Goal: Check status: Check status

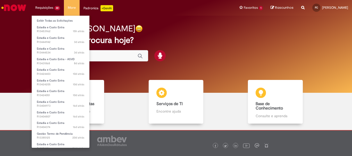
click at [47, 5] on li "Requisições 22 Exibir Todas as Solicitações Estadia e Custo Extra 15h atrás 15 …" at bounding box center [47, 7] width 32 height 15
click at [50, 21] on link "Exibir Todas as Solicitações" at bounding box center [61, 21] width 58 height 6
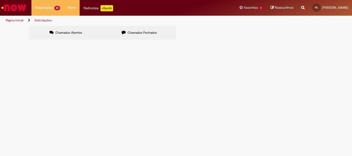
click at [21, 19] on link "Página inicial" at bounding box center [15, 20] width 18 height 4
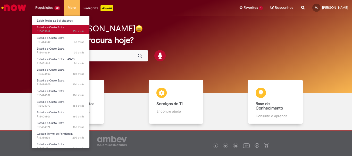
click at [46, 28] on span "Estadia e Custo Extra" at bounding box center [51, 27] width 28 height 4
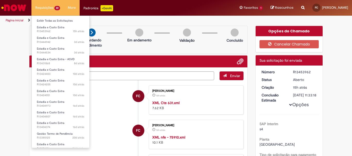
scroll to position [111, 0]
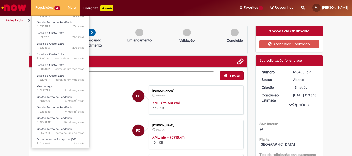
click at [42, 7] on li "Requisições 22 Exibir Todas as Solicitações Estadia e Custo Extra 15h atrás 15 …" at bounding box center [47, 7] width 32 height 15
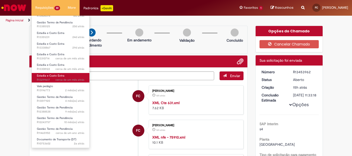
click at [57, 77] on span "Estadia e Custo Extra" at bounding box center [51, 76] width 28 height 4
click at [41, 78] on span "cerca de um mês atrás cerca de um mês atrás R13299617" at bounding box center [60, 80] width 47 height 4
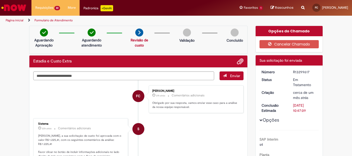
drag, startPoint x: 288, startPoint y: 72, endPoint x: 310, endPoint y: 72, distance: 21.4
click at [310, 72] on dd "R13299617" at bounding box center [305, 71] width 32 height 5
copy div "R13299617"
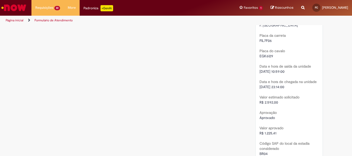
scroll to position [669, 0]
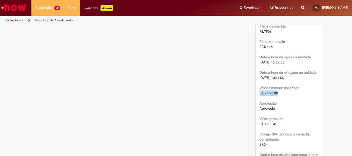
drag, startPoint x: 256, startPoint y: 94, endPoint x: 277, endPoint y: 93, distance: 21.1
copy span "R$ 2.592,00"
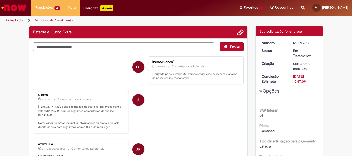
scroll to position [0, 0]
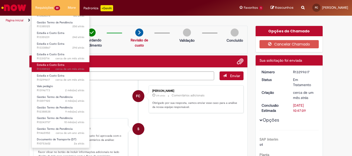
click at [51, 66] on span "Estadia e Custo Extra" at bounding box center [51, 65] width 28 height 4
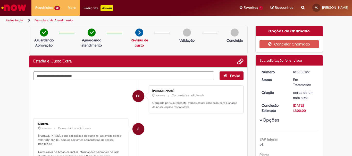
drag, startPoint x: 291, startPoint y: 72, endPoint x: 314, endPoint y: 72, distance: 23.2
click at [314, 72] on div "R13308122" at bounding box center [305, 71] width 24 height 5
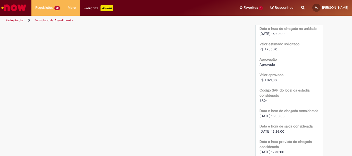
scroll to position [746, 0]
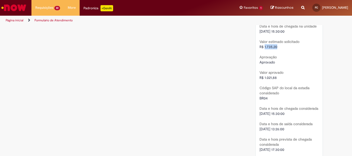
drag, startPoint x: 262, startPoint y: 48, endPoint x: 275, endPoint y: 47, distance: 12.9
click at [280, 47] on div "R$ 1.735,20" at bounding box center [288, 46] width 59 height 5
click at [261, 47] on span "R$ 1.735,20" at bounding box center [268, 47] width 18 height 5
drag, startPoint x: 258, startPoint y: 47, endPoint x: 279, endPoint y: 47, distance: 21.4
click at [279, 47] on div "R$ 1.735,20" at bounding box center [288, 46] width 59 height 5
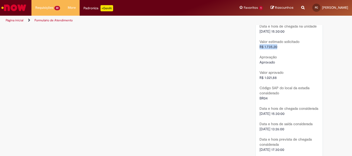
copy span "R$ 1.735,20"
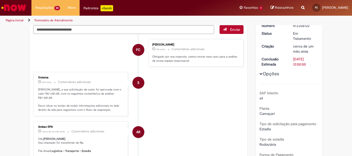
scroll to position [0, 0]
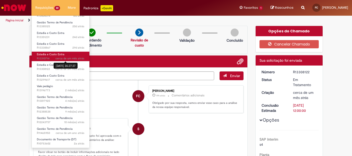
click at [57, 59] on span "cerca de um mês atrás" at bounding box center [69, 59] width 29 height 4
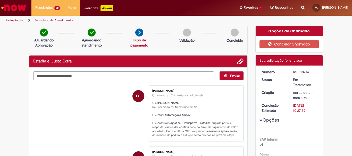
drag, startPoint x: 290, startPoint y: 73, endPoint x: 308, endPoint y: 73, distance: 18.8
click at [308, 73] on dd "R13310714" at bounding box center [305, 71] width 32 height 5
copy div "R13310714"
drag, startPoint x: 130, startPoint y: 41, endPoint x: 141, endPoint y: 42, distance: 10.6
click at [141, 42] on link "Fluxo de pagamento" at bounding box center [139, 43] width 18 height 10
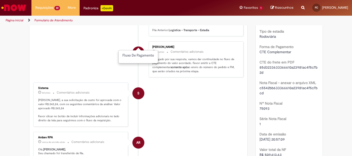
click at [281, 105] on div "Nº Nota Fiscal 75093" at bounding box center [288, 106] width 59 height 12
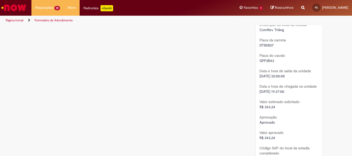
scroll to position [721, 0]
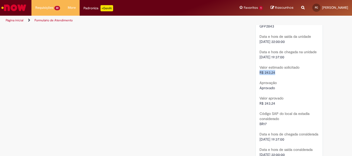
drag, startPoint x: 258, startPoint y: 67, endPoint x: 276, endPoint y: 66, distance: 18.3
click at [276, 70] on div "R$ 243,24" at bounding box center [288, 72] width 59 height 5
copy span "R$ 243,24"
drag, startPoint x: 256, startPoint y: 99, endPoint x: 279, endPoint y: 97, distance: 22.4
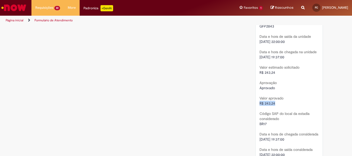
copy span "R$ 243,24"
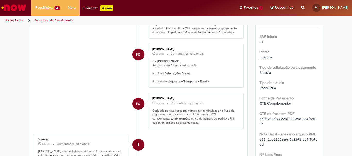
scroll to position [0, 0]
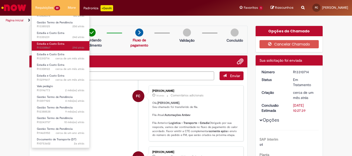
click at [60, 48] on span "29d atrás 29 dias atrás R13338867" at bounding box center [60, 48] width 47 height 4
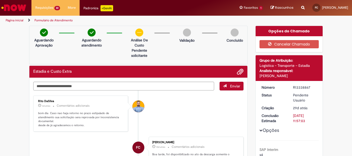
drag, startPoint x: 291, startPoint y: 87, endPoint x: 308, endPoint y: 87, distance: 17.5
click at [308, 87] on div "R13338867" at bounding box center [305, 87] width 24 height 5
copy div "R13338867"
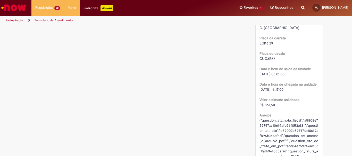
scroll to position [695, 0]
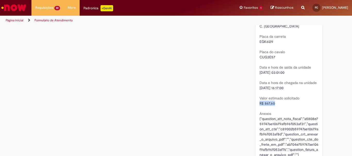
drag, startPoint x: 258, startPoint y: 99, endPoint x: 273, endPoint y: 97, distance: 14.7
click at [273, 101] on div "R$ 867,60" at bounding box center [288, 103] width 59 height 5
copy span "R$ 867,60"
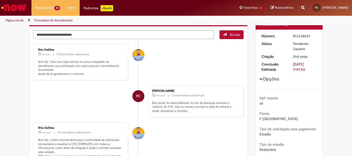
scroll to position [0, 0]
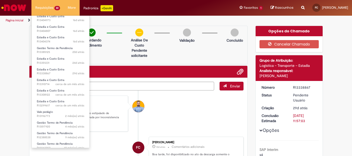
click at [42, 5] on li "Requisições 22 Exibir Todas as Solicitações Estadia e Custo Extra 15h atrás 15 …" at bounding box center [47, 7] width 32 height 15
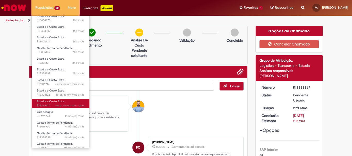
click at [45, 106] on span "cerca de um mês atrás cerca de um mês atrás R13299617" at bounding box center [60, 106] width 47 height 4
click at [47, 104] on span "cerca de um mês atrás cerca de um mês atrás R13299617" at bounding box center [60, 106] width 47 height 4
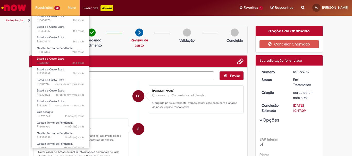
click at [60, 63] on span "24d atrás 24 dias atrás R13351231" at bounding box center [60, 63] width 47 height 4
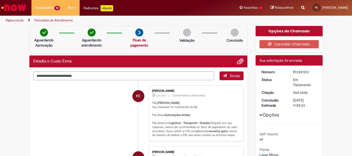
drag, startPoint x: 290, startPoint y: 72, endPoint x: 311, endPoint y: 73, distance: 21.1
click at [311, 73] on dd "R13351231" at bounding box center [305, 71] width 32 height 5
copy div "R13351231"
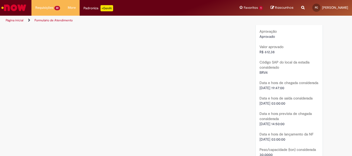
scroll to position [746, 0]
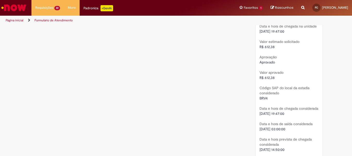
drag, startPoint x: 262, startPoint y: 40, endPoint x: 274, endPoint y: 42, distance: 11.9
click at [274, 44] on div "R$ 612,38" at bounding box center [288, 46] width 59 height 5
copy span "R$ 612,38"
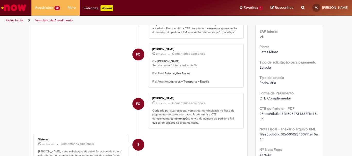
scroll to position [0, 0]
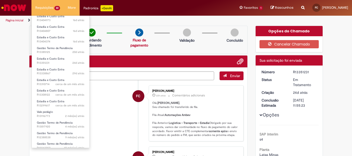
click at [39, 5] on li "Requisições 22 Exibir Todas as Solicitações Estadia e Custo Extra 16h atrás 16 …" at bounding box center [47, 7] width 32 height 15
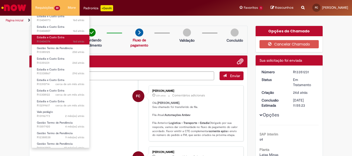
click at [57, 40] on span "16d atrás 16 dias atrás R13404374" at bounding box center [60, 42] width 47 height 4
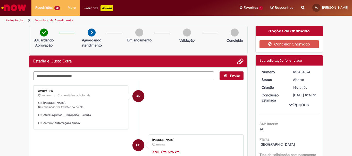
drag, startPoint x: 288, startPoint y: 72, endPoint x: 310, endPoint y: 72, distance: 22.1
click at [310, 72] on dd "R13404374" at bounding box center [305, 71] width 32 height 5
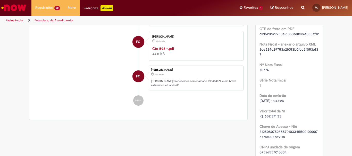
scroll to position [180, 0]
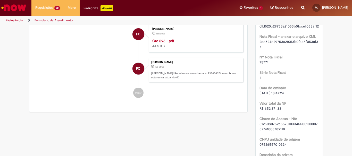
drag, startPoint x: 265, startPoint y: 104, endPoint x: 271, endPoint y: 105, distance: 7.0
click at [271, 95] on span "[DATE] 18:47:24" at bounding box center [271, 93] width 24 height 5
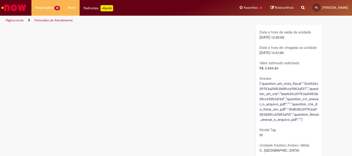
scroll to position [695, 0]
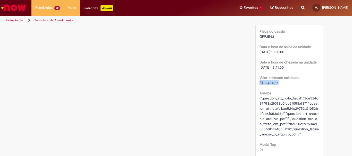
drag, startPoint x: 270, startPoint y: 86, endPoint x: 277, endPoint y: 86, distance: 7.7
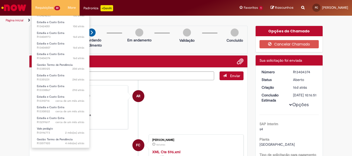
scroll to position [60, 0]
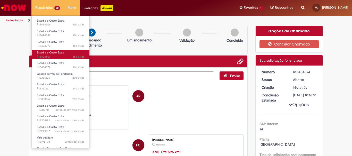
click at [62, 53] on span "Estadia e Custo Extra" at bounding box center [51, 53] width 28 height 4
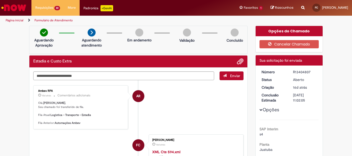
drag, startPoint x: 290, startPoint y: 72, endPoint x: 311, endPoint y: 72, distance: 21.1
click at [311, 72] on dd "R13404807" at bounding box center [305, 71] width 32 height 5
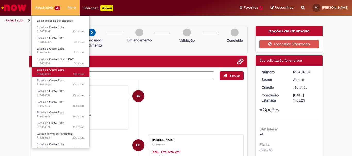
click at [55, 73] on span "10d atrás 10 dias atrás R13424403" at bounding box center [60, 74] width 47 height 4
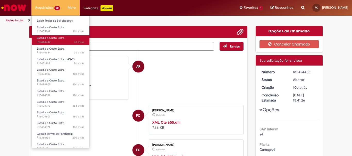
click at [51, 36] on link "Estadia e Custo Extra 3d atrás 3 dias atrás R13444942" at bounding box center [61, 40] width 58 height 10
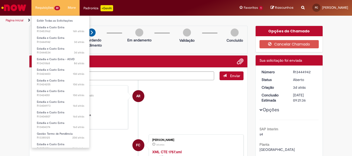
click at [49, 5] on li "Requisições 22 Exibir Todas as Solicitações Estadia e Custo Extra 16h atrás 16 …" at bounding box center [47, 7] width 32 height 15
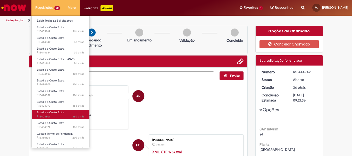
click at [55, 117] on span "16d atrás 16 dias atrás R13404807" at bounding box center [60, 117] width 47 height 4
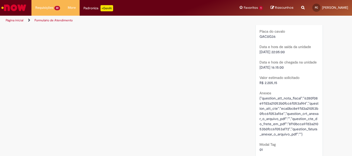
scroll to position [798, 0]
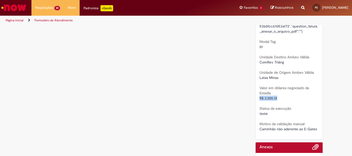
drag, startPoint x: 257, startPoint y: 103, endPoint x: 277, endPoint y: 103, distance: 19.8
click at [277, 101] on div "R$ 2.205,15" at bounding box center [288, 98] width 59 height 5
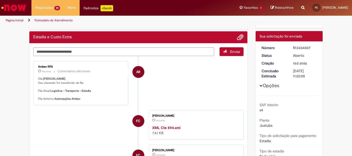
scroll to position [0, 0]
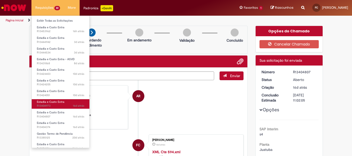
click at [62, 102] on span "Estadia e Custo Extra" at bounding box center [51, 102] width 28 height 4
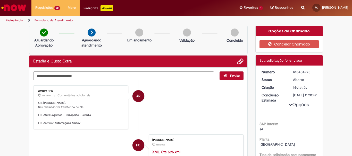
click at [289, 72] on dd "R13404973" at bounding box center [305, 71] width 32 height 5
drag, startPoint x: 290, startPoint y: 72, endPoint x: 310, endPoint y: 72, distance: 20.1
click at [310, 72] on dd "R13404973" at bounding box center [305, 71] width 32 height 5
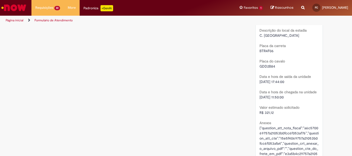
scroll to position [695, 0]
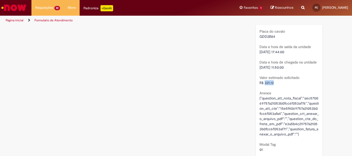
drag, startPoint x: 262, startPoint y: 83, endPoint x: 273, endPoint y: 83, distance: 10.8
click at [273, 83] on div "R$ 321,12" at bounding box center [288, 82] width 59 height 5
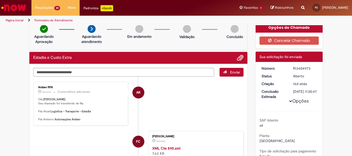
scroll to position [0, 0]
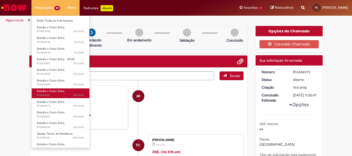
click at [58, 94] on span "10d atrás 10 dias atrás R13424051" at bounding box center [60, 95] width 47 height 4
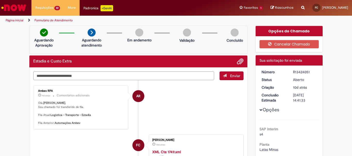
click at [290, 74] on dd "R13424051" at bounding box center [305, 71] width 32 height 5
drag, startPoint x: 290, startPoint y: 74, endPoint x: 306, endPoint y: 73, distance: 15.7
click at [306, 73] on dd "R13424051" at bounding box center [305, 71] width 32 height 5
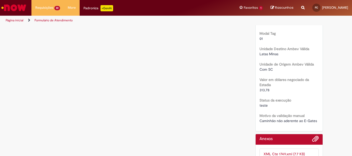
scroll to position [823, 0]
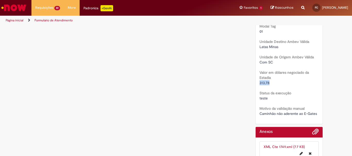
drag, startPoint x: 257, startPoint y: 78, endPoint x: 270, endPoint y: 78, distance: 13.1
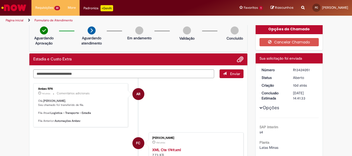
scroll to position [0, 0]
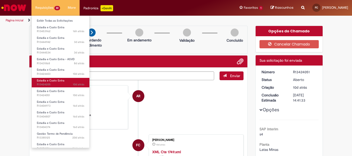
click at [61, 83] on span "10d atrás 10 dias atrás R13424205" at bounding box center [60, 85] width 47 height 4
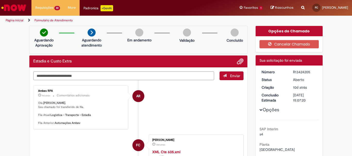
drag, startPoint x: 292, startPoint y: 72, endPoint x: 314, endPoint y: 70, distance: 22.2
click at [314, 70] on dd "R13424205" at bounding box center [305, 71] width 32 height 5
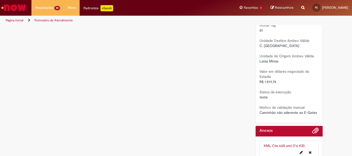
scroll to position [721, 0]
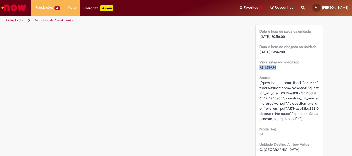
drag, startPoint x: 256, startPoint y: 62, endPoint x: 276, endPoint y: 62, distance: 20.1
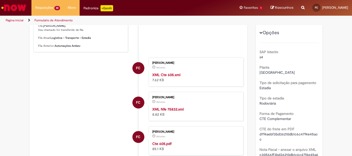
scroll to position [0, 0]
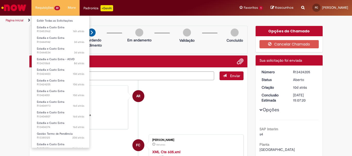
click at [49, 6] on li "Requisições 22 Exibir Todas as Solicitações Estadia e Custo Extra 16h atrás 16 …" at bounding box center [47, 7] width 32 height 15
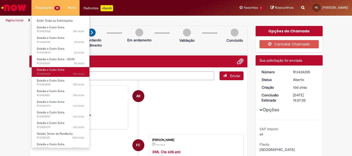
click at [65, 72] on link "Estadia e Custo Extra 10d atrás 10 dias atrás R13424403" at bounding box center [61, 72] width 58 height 10
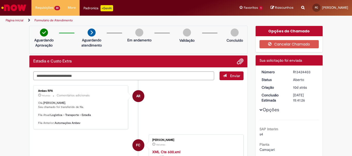
drag, startPoint x: 288, startPoint y: 72, endPoint x: 313, endPoint y: 72, distance: 25.0
click at [313, 72] on dd "R13424403" at bounding box center [305, 71] width 32 height 5
click at [293, 73] on div "R13424403" at bounding box center [305, 71] width 24 height 5
drag, startPoint x: 291, startPoint y: 73, endPoint x: 310, endPoint y: 72, distance: 19.1
click at [310, 72] on div "R13424403" at bounding box center [305, 71] width 24 height 5
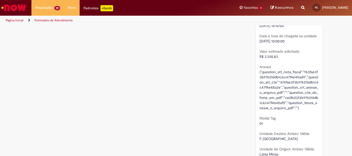
scroll to position [721, 0]
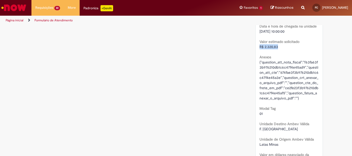
drag, startPoint x: 257, startPoint y: 49, endPoint x: 279, endPoint y: 48, distance: 21.4
click at [279, 48] on div "R$ 2.320,83" at bounding box center [288, 46] width 59 height 5
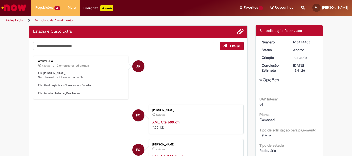
scroll to position [0, 0]
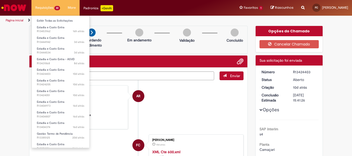
click at [54, 9] on li "Requisições 22 Exibir Todas as Solicitações Estadia e Custo Extra 16h atrás 16 …" at bounding box center [47, 7] width 32 height 15
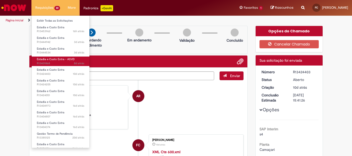
click at [56, 59] on span "Estadia e Custo Extra - ASVD" at bounding box center [56, 59] width 38 height 4
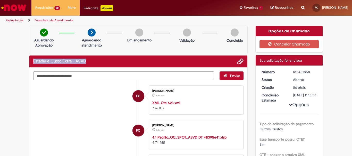
drag, startPoint x: 32, startPoint y: 62, endPoint x: 98, endPoint y: 58, distance: 65.5
click at [98, 58] on div "Estadia e Custo Extra - ASVD" at bounding box center [138, 61] width 210 height 7
click at [71, 92] on li "FC [PERSON_NAME] 8d atrás 8 dias atrás XML Cte 623.xml 7.76 KB" at bounding box center [138, 99] width 210 height 29
drag, startPoint x: 303, startPoint y: 72, endPoint x: 314, endPoint y: 72, distance: 11.1
click at [314, 72] on dd "R13431868" at bounding box center [305, 71] width 32 height 5
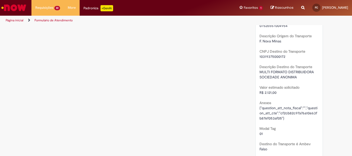
scroll to position [309, 0]
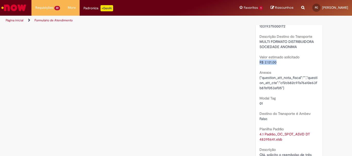
drag, startPoint x: 257, startPoint y: 67, endPoint x: 278, endPoint y: 67, distance: 20.8
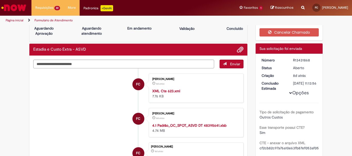
scroll to position [0, 0]
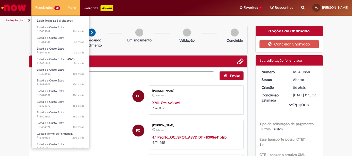
click at [56, 10] on li "Requisições 22 Exibir Todas as Solicitações Estadia e Custo Extra 16h atrás 16 …" at bounding box center [47, 7] width 32 height 15
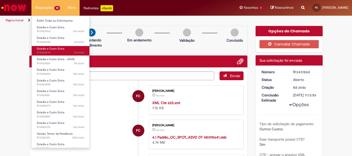
click at [65, 53] on span "3d atrás 3 dias atrás R13444534" at bounding box center [60, 53] width 47 height 4
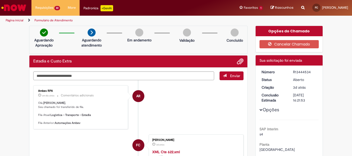
click at [293, 72] on div "R13444534" at bounding box center [305, 71] width 24 height 5
drag, startPoint x: 291, startPoint y: 72, endPoint x: 309, endPoint y: 72, distance: 18.5
click at [309, 72] on div "R13444534" at bounding box center [305, 71] width 24 height 5
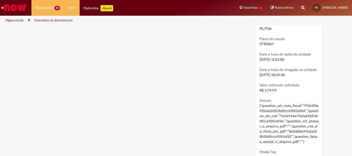
scroll to position [695, 0]
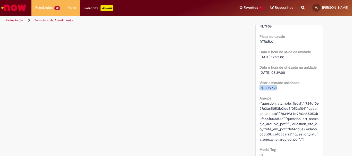
drag, startPoint x: 256, startPoint y: 88, endPoint x: 278, endPoint y: 87, distance: 22.9
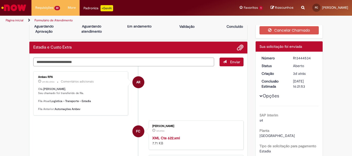
scroll to position [0, 0]
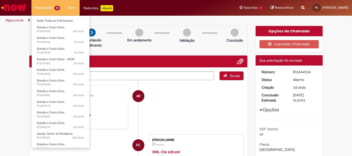
click at [48, 7] on li "Requisições 22 Exibir Todas as Solicitações Estadia e Custo Extra 16h atrás 16 …" at bounding box center [47, 7] width 32 height 15
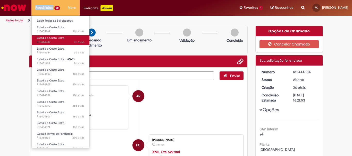
click at [51, 39] on span "Estadia e Custo Extra" at bounding box center [51, 38] width 28 height 4
click at [68, 39] on link "Estadia e Custo Extra 3d atrás 3 dias atrás R13444942" at bounding box center [61, 40] width 58 height 10
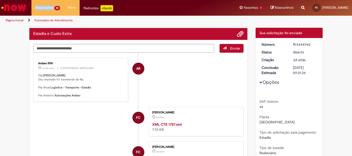
scroll to position [26, 0]
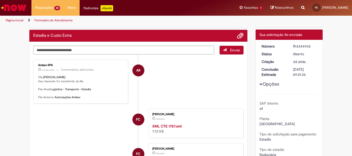
drag, startPoint x: 290, startPoint y: 48, endPoint x: 297, endPoint y: 47, distance: 7.2
click at [291, 48] on dd "R13444942" at bounding box center [305, 46] width 32 height 5
click at [304, 47] on div "R13444942" at bounding box center [305, 46] width 24 height 5
click at [293, 47] on div "R13444942" at bounding box center [305, 46] width 24 height 5
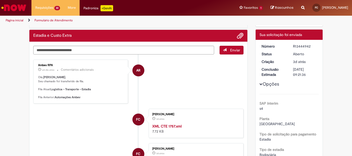
drag, startPoint x: 291, startPoint y: 47, endPoint x: 310, endPoint y: 47, distance: 18.3
click at [310, 47] on div "R13444942" at bounding box center [305, 46] width 24 height 5
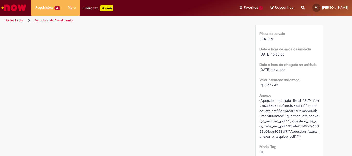
scroll to position [669, 0]
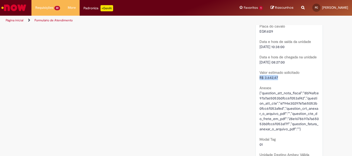
drag, startPoint x: 256, startPoint y: 78, endPoint x: 280, endPoint y: 78, distance: 24.2
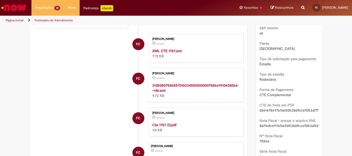
scroll to position [0, 0]
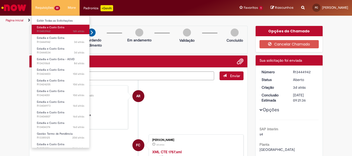
click at [60, 29] on span "Estadia e Custo Extra" at bounding box center [51, 27] width 28 height 4
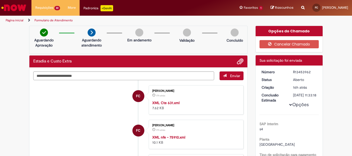
drag, startPoint x: 292, startPoint y: 72, endPoint x: 314, endPoint y: 72, distance: 22.4
click at [314, 72] on div "R13453962" at bounding box center [305, 71] width 24 height 5
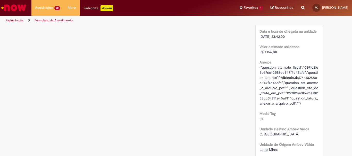
scroll to position [695, 0]
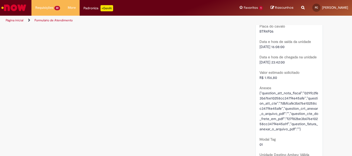
click at [269, 80] on span "R$ 1.156,80" at bounding box center [267, 77] width 17 height 5
click at [283, 80] on div "R$ 1.156,80" at bounding box center [288, 77] width 59 height 5
click at [259, 80] on span "R$ 1.156,80" at bounding box center [267, 77] width 17 height 5
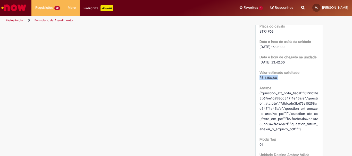
click at [259, 80] on span "R$ 1.156,80" at bounding box center [267, 77] width 17 height 5
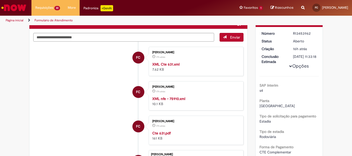
scroll to position [0, 0]
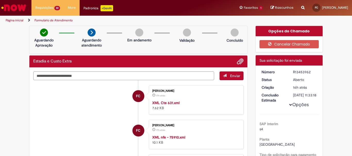
click at [46, 22] on link "Formulário de Atendimento" at bounding box center [53, 20] width 38 height 4
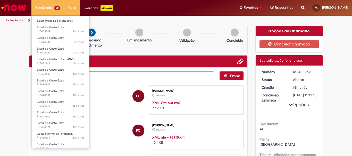
click at [45, 8] on li "Requisições 22 Exibir Todas as Solicitações Estadia e Custo Extra 16h atrás 16 …" at bounding box center [47, 7] width 32 height 15
click at [46, 19] on link "Exibir Todas as Solicitações" at bounding box center [61, 21] width 58 height 6
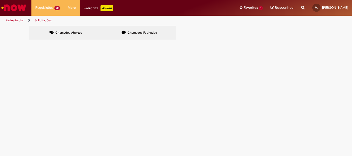
click at [149, 32] on span "Chamados Fechados" at bounding box center [141, 33] width 29 height 4
click at [0, 0] on td at bounding box center [0, 0] width 0 height 0
click at [0, 0] on span "R13137231" at bounding box center [0, 0] width 0 height 0
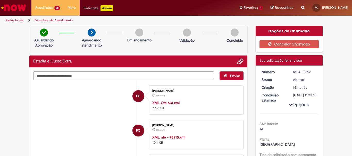
click at [49, 18] on link "Formulário de Atendimento" at bounding box center [53, 20] width 38 height 4
click at [19, 21] on link "Página inicial" at bounding box center [15, 20] width 18 height 4
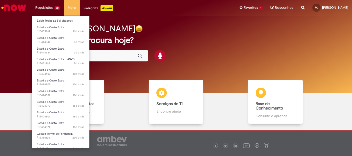
click at [48, 6] on li "Requisições 22 Exibir Todas as Solicitações Estadia e Custo Extra 16h atrás 16 …" at bounding box center [47, 7] width 32 height 15
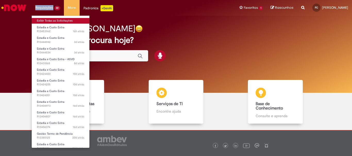
click at [50, 20] on link "Exibir Todas as Solicitações" at bounding box center [61, 21] width 58 height 6
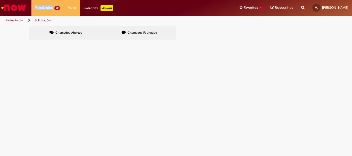
click at [155, 37] on label "Chamados Fechados" at bounding box center [138, 33] width 73 height 14
click at [0, 0] on span "R13317279" at bounding box center [0, 0] width 0 height 0
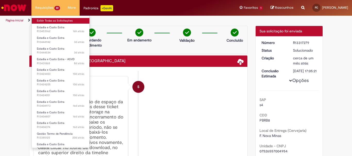
click at [50, 21] on link "Exibir Todas as Solicitações" at bounding box center [61, 21] width 58 height 6
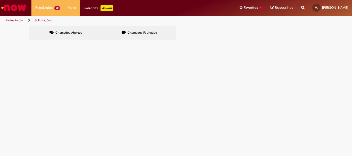
click at [134, 30] on label "Chamados Fechados" at bounding box center [138, 33] width 73 height 14
click at [0, 0] on span "Boa tarde, solicito a nota de devolução dos pallets PBR2." at bounding box center [0, 0] width 0 height 0
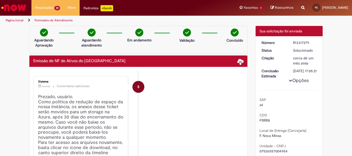
click at [293, 42] on div "R13317279" at bounding box center [305, 42] width 24 height 5
drag, startPoint x: 292, startPoint y: 42, endPoint x: 304, endPoint y: 42, distance: 11.8
click at [304, 42] on div "R13317279" at bounding box center [305, 42] width 24 height 5
drag, startPoint x: 31, startPoint y: 61, endPoint x: 96, endPoint y: 61, distance: 64.9
click at [96, 61] on div "Emissão de NF de Ativos do [GEOGRAPHIC_DATA]" at bounding box center [138, 61] width 210 height 6
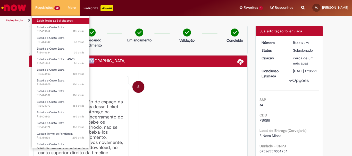
click at [47, 20] on link "Exibir Todas as Solicitações" at bounding box center [61, 21] width 58 height 6
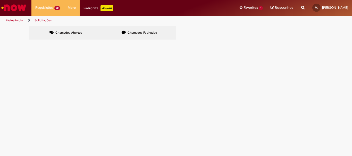
click at [110, 35] on label "Chamados Fechados" at bounding box center [138, 33] width 73 height 14
click at [0, 0] on span "Boa tarde, solicito a nota de devolução dos pallets PBR1" at bounding box center [0, 0] width 0 height 0
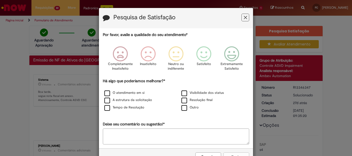
click at [243, 17] on icon "Feedback" at bounding box center [244, 17] width 3 height 5
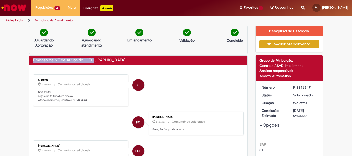
drag, startPoint x: 29, startPoint y: 59, endPoint x: 94, endPoint y: 56, distance: 65.9
click at [94, 56] on div "Emissão de NF de Ativos do [GEOGRAPHIC_DATA]" at bounding box center [138, 61] width 218 height 10
drag, startPoint x: 288, startPoint y: 88, endPoint x: 310, endPoint y: 88, distance: 21.1
click at [310, 88] on dd "R13346347" at bounding box center [305, 87] width 32 height 5
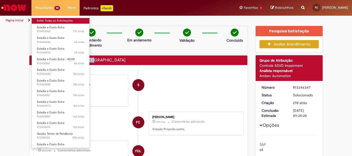
click at [50, 18] on link "Exibir Todas as Solicitações" at bounding box center [61, 21] width 58 height 6
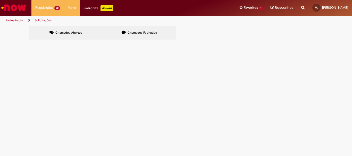
click at [129, 32] on span "Chamados Fechados" at bounding box center [141, 33] width 29 height 4
drag, startPoint x: 35, startPoint y: 81, endPoint x: 51, endPoint y: 82, distance: 16.7
click at [0, 0] on td "R13346460" at bounding box center [0, 0] width 0 height 0
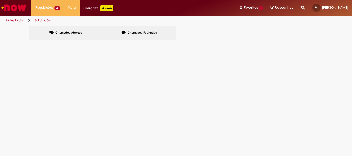
click at [0, 0] on span "R13338768" at bounding box center [0, 0] width 0 height 0
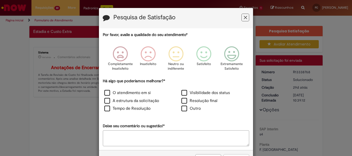
click at [243, 16] on icon "Feedback" at bounding box center [244, 17] width 3 height 5
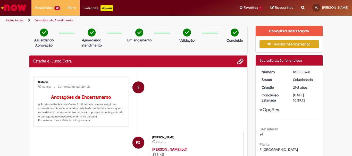
drag, startPoint x: 290, startPoint y: 72, endPoint x: 314, endPoint y: 71, distance: 23.4
click at [314, 71] on dd "R13338768" at bounding box center [305, 71] width 32 height 5
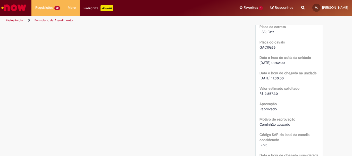
scroll to position [695, 0]
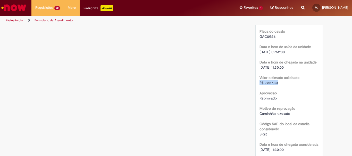
drag, startPoint x: 257, startPoint y: 73, endPoint x: 277, endPoint y: 73, distance: 20.1
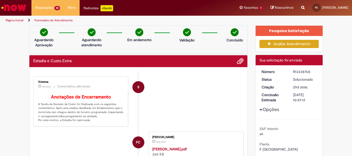
scroll to position [0, 0]
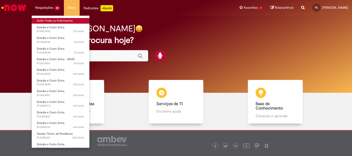
click at [50, 21] on link "Exibir Todas as Solicitações" at bounding box center [61, 21] width 58 height 6
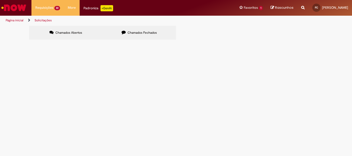
click at [118, 34] on label "Chamados Fechados" at bounding box center [138, 33] width 73 height 14
click at [0, 0] on td "Boa tarde, solicito a nota de devolução dos pallets PBR1" at bounding box center [0, 0] width 0 height 0
click at [0, 0] on span "Boa tarde, solicito a nota de devolução dos pallets PBR1" at bounding box center [0, 0] width 0 height 0
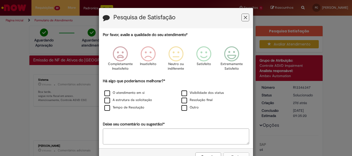
click at [244, 21] on button "Feedback" at bounding box center [245, 18] width 8 height 8
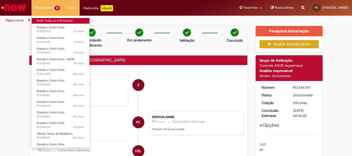
click at [50, 19] on link "Exibir Todas as Solicitações" at bounding box center [61, 21] width 58 height 6
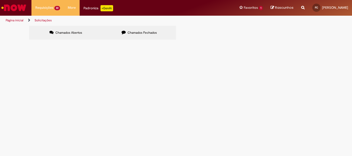
click at [132, 37] on label "Chamados Fechados" at bounding box center [138, 33] width 73 height 14
click at [0, 0] on span "R13306599" at bounding box center [0, 0] width 0 height 0
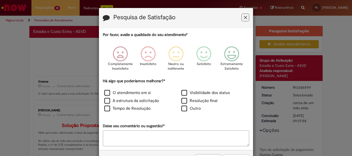
click at [244, 18] on icon "Feedback" at bounding box center [244, 17] width 3 height 5
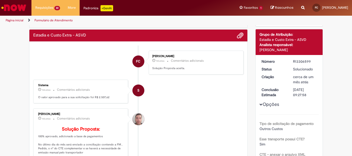
scroll to position [26, 0]
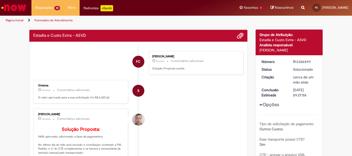
drag, startPoint x: 290, startPoint y: 60, endPoint x: 307, endPoint y: 60, distance: 17.0
click at [310, 60] on dd "R13306599" at bounding box center [305, 61] width 32 height 5
copy div "R13306599"
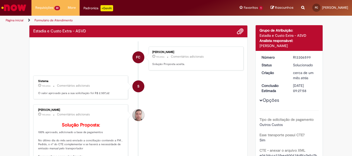
scroll to position [16, 0]
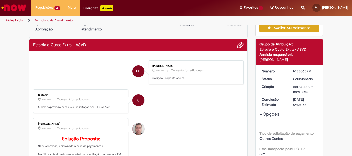
click at [95, 108] on p "O valor aprovado para a sua solicitação foi R$ 2.507,62" at bounding box center [81, 107] width 86 height 4
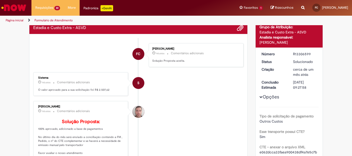
scroll to position [42, 0]
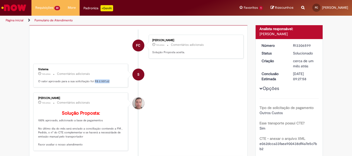
drag, startPoint x: 91, startPoint y: 80, endPoint x: 108, endPoint y: 82, distance: 17.0
click at [108, 82] on p "O valor aprovado para a sua solicitação foi R$ 2.507,62" at bounding box center [81, 82] width 86 height 4
copy p "R$ 2.507,62"
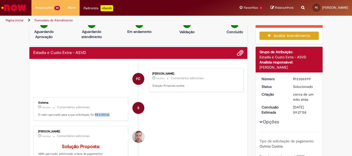
scroll to position [0, 0]
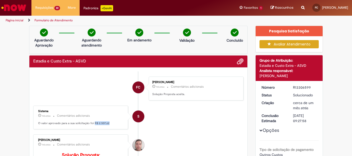
click at [94, 125] on p "O valor aprovado para a sua solicitação foi R$ 2.507,62" at bounding box center [81, 123] width 86 height 4
drag, startPoint x: 90, startPoint y: 123, endPoint x: 111, endPoint y: 123, distance: 20.3
click at [111, 123] on p "O valor aprovado para a sua solicitação foi R$ 2.507,62" at bounding box center [81, 123] width 86 height 4
copy p "R$ 2.507,62"
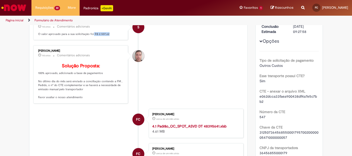
scroll to position [154, 0]
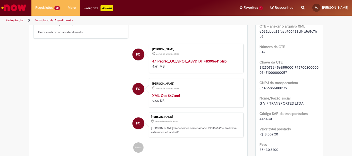
click at [182, 64] on strong "4.1 Padrão_OC_SPOT_ASVD DT 48395641.xlsb" at bounding box center [189, 61] width 74 height 5
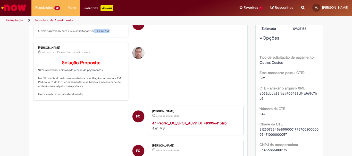
scroll to position [0, 0]
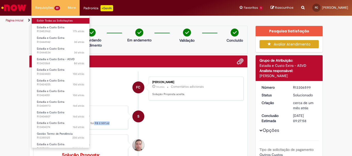
click at [50, 19] on link "Exibir Todas as Solicitações" at bounding box center [61, 21] width 58 height 6
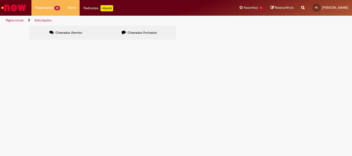
click at [124, 34] on icon at bounding box center [123, 32] width 4 height 4
drag, startPoint x: 34, startPoint y: 105, endPoint x: 52, endPoint y: 105, distance: 17.8
click at [0, 0] on td "R13360074" at bounding box center [0, 0] width 0 height 0
copy span "R13360074"
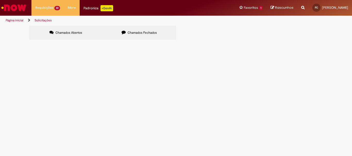
scroll to position [0, 0]
drag, startPoint x: 34, startPoint y: 77, endPoint x: 50, endPoint y: 78, distance: 16.2
click at [0, 0] on td "R13442884" at bounding box center [0, 0] width 0 height 0
click at [0, 0] on span "R13360580" at bounding box center [0, 0] width 0 height 0
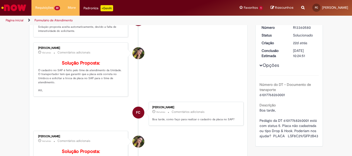
scroll to position [51, 0]
